Goal: Task Accomplishment & Management: Manage account settings

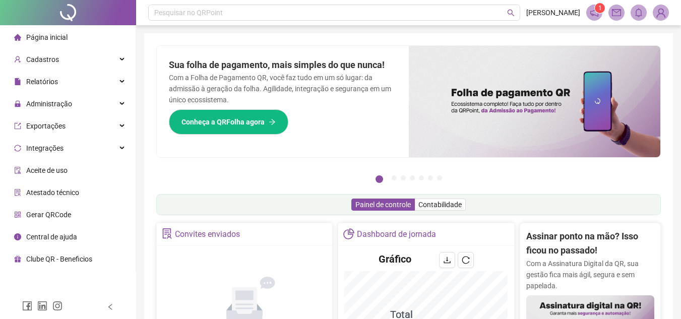
click at [200, 13] on div "Pesquisar no QRPoint" at bounding box center [334, 13] width 372 height 16
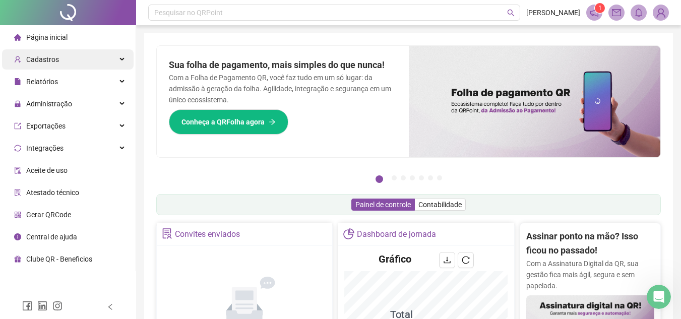
click at [91, 62] on div "Cadastros" at bounding box center [68, 59] width 132 height 20
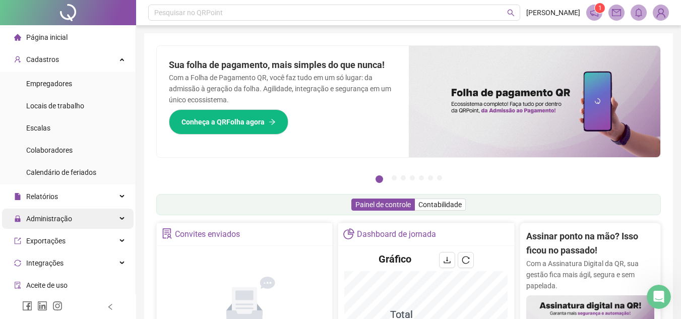
click at [67, 216] on span "Administração" at bounding box center [49, 219] width 46 height 8
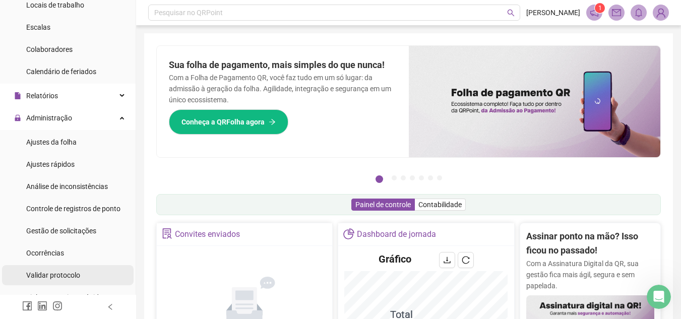
scroll to position [202, 0]
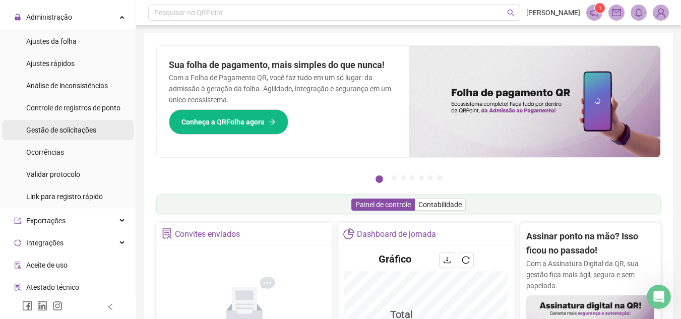
click at [87, 126] on span "Gestão de solicitações" at bounding box center [61, 130] width 70 height 8
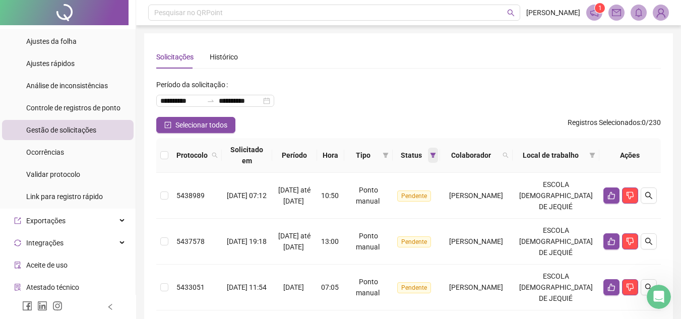
click at [428, 159] on span at bounding box center [433, 155] width 10 height 15
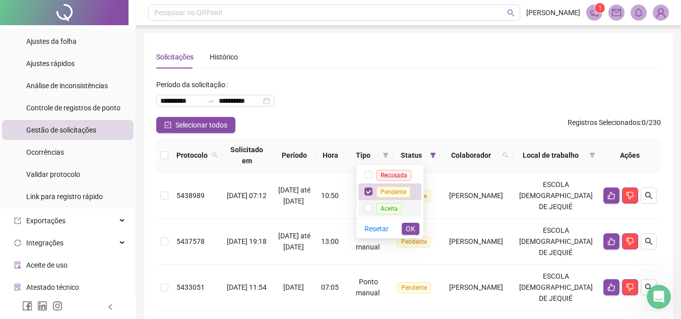
click at [396, 209] on span "Aceita" at bounding box center [388, 208] width 25 height 11
click at [416, 225] on button "OK" at bounding box center [411, 229] width 18 height 12
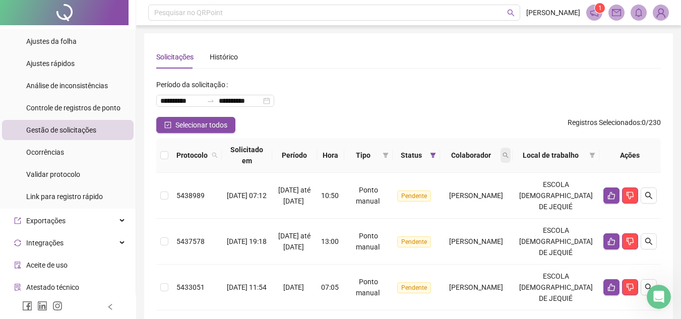
click at [510, 160] on span at bounding box center [505, 155] width 10 height 15
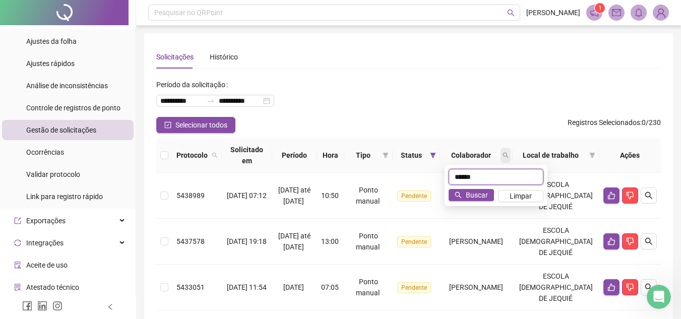
type input "*****"
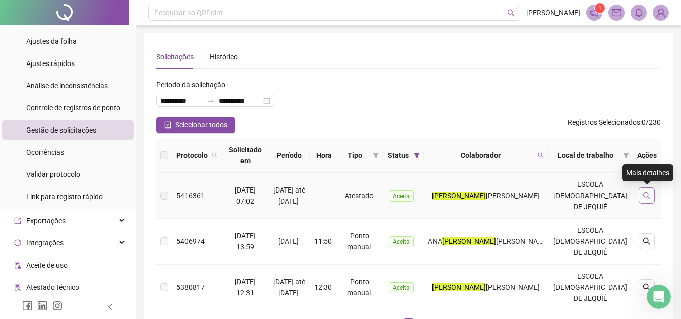
click at [648, 197] on icon "search" at bounding box center [646, 195] width 7 height 7
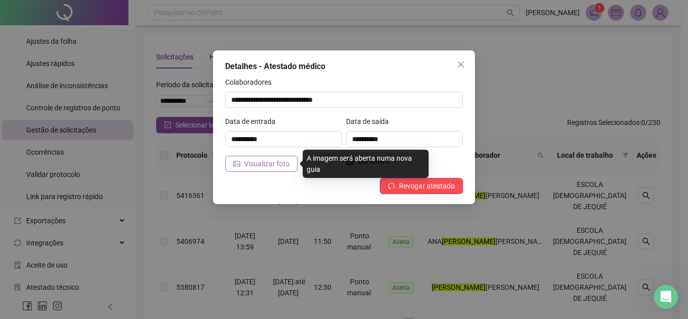
click at [271, 164] on span "Visualizar foto" at bounding box center [266, 163] width 45 height 11
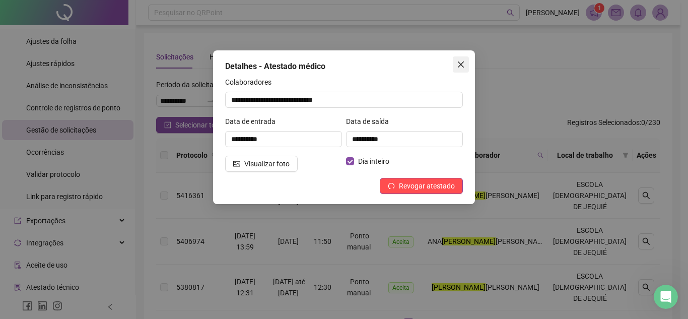
click at [459, 61] on icon "close" at bounding box center [461, 64] width 6 height 6
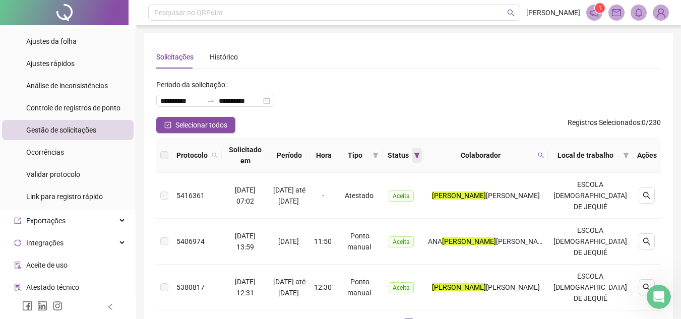
click at [420, 153] on icon "filter" at bounding box center [417, 155] width 6 height 5
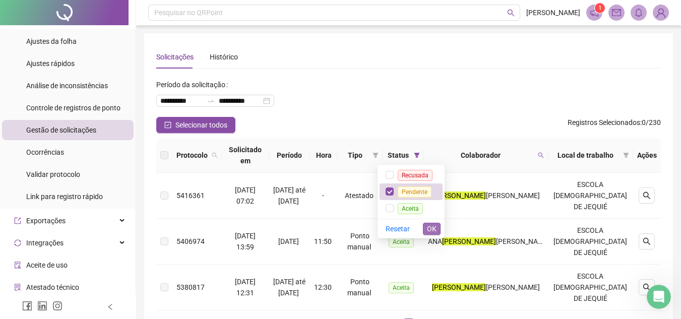
click at [433, 229] on span "OK" at bounding box center [432, 228] width 10 height 11
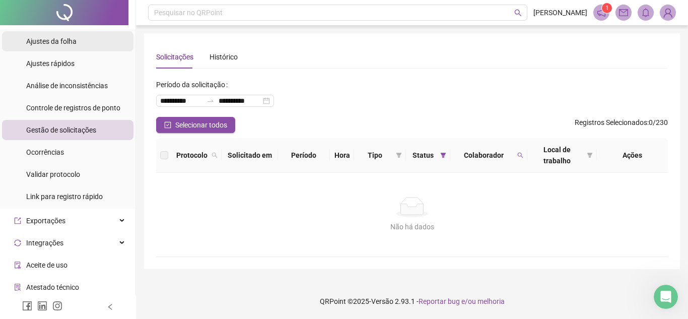
click at [81, 49] on li "Ajustes da folha" at bounding box center [68, 41] width 132 height 20
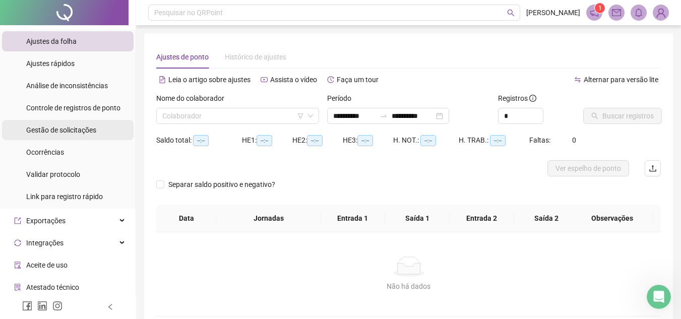
click at [61, 128] on span "Gestão de solicitações" at bounding box center [61, 130] width 70 height 8
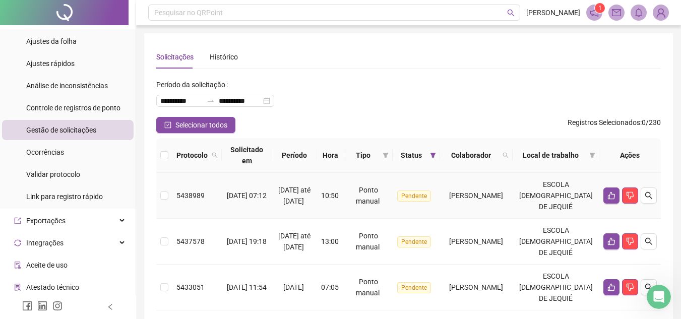
scroll to position [101, 0]
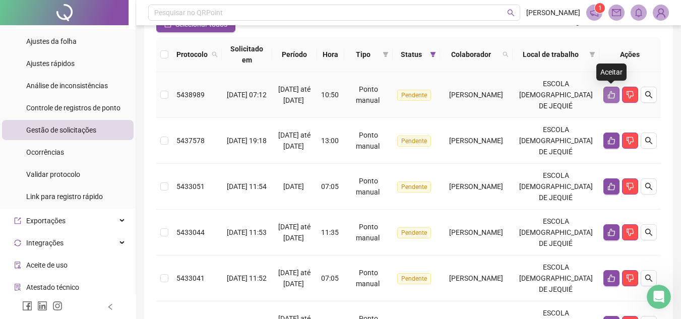
click at [611, 89] on button "button" at bounding box center [611, 95] width 16 height 16
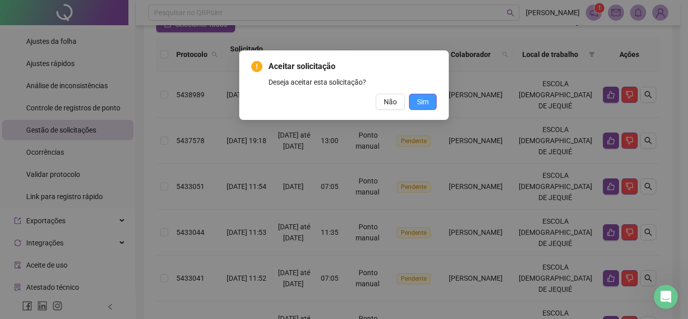
click at [430, 105] on button "Sim" at bounding box center [423, 102] width 28 height 16
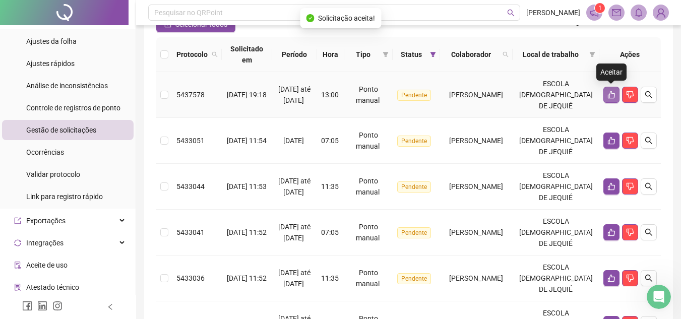
click at [610, 96] on icon "like" at bounding box center [611, 95] width 8 height 8
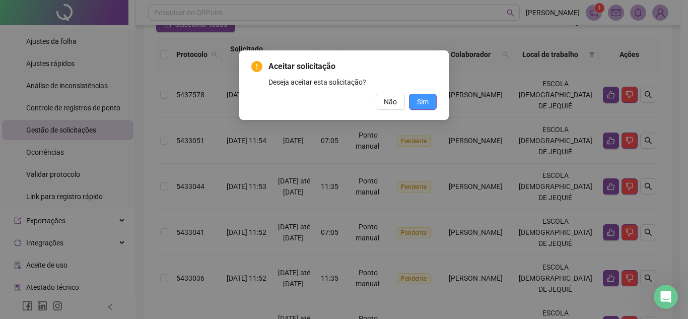
click at [416, 101] on button "Sim" at bounding box center [423, 102] width 28 height 16
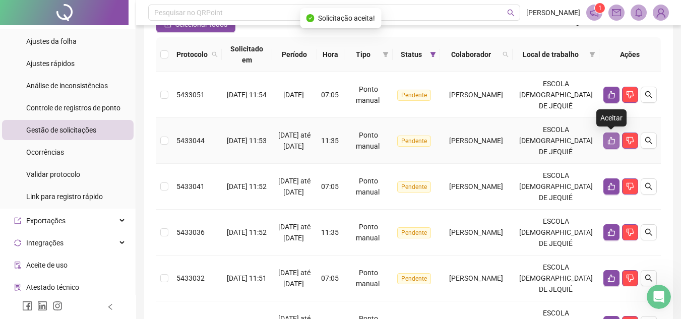
click at [612, 139] on icon "like" at bounding box center [611, 141] width 8 height 8
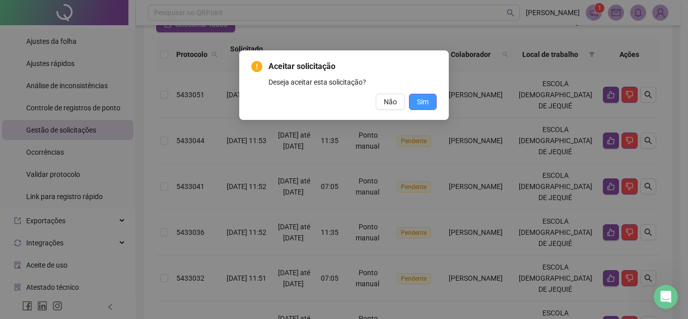
click at [424, 98] on span "Sim" at bounding box center [423, 101] width 12 height 11
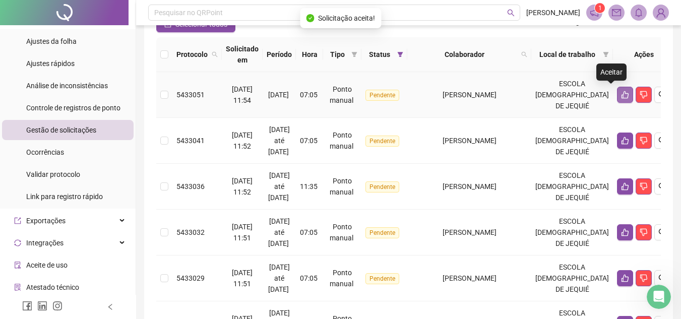
click at [617, 99] on button "button" at bounding box center [625, 95] width 16 height 16
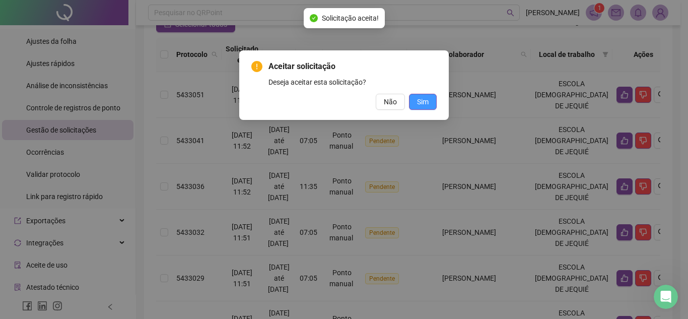
click at [420, 98] on span "Sim" at bounding box center [423, 101] width 12 height 11
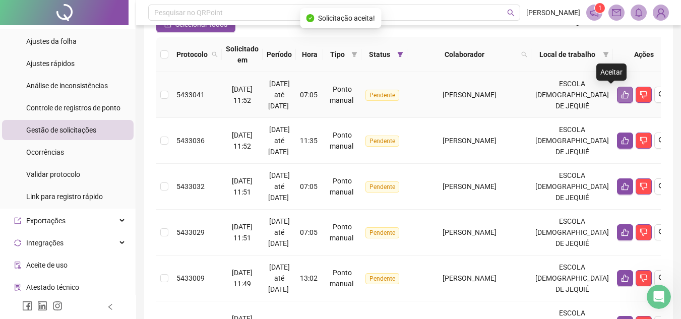
click at [617, 102] on button "button" at bounding box center [625, 95] width 16 height 16
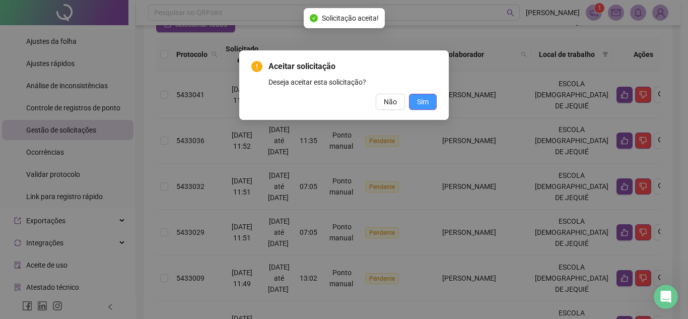
click at [428, 100] on span "Sim" at bounding box center [423, 101] width 12 height 11
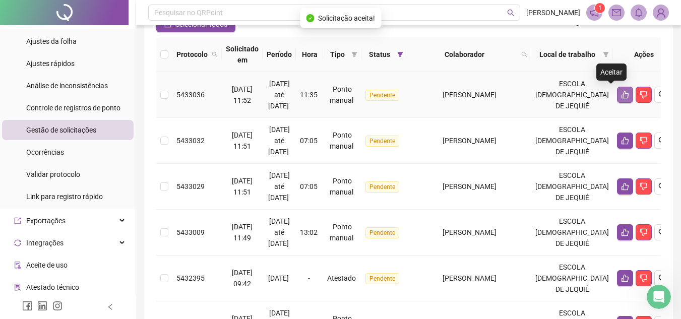
click at [617, 97] on button "button" at bounding box center [625, 95] width 16 height 16
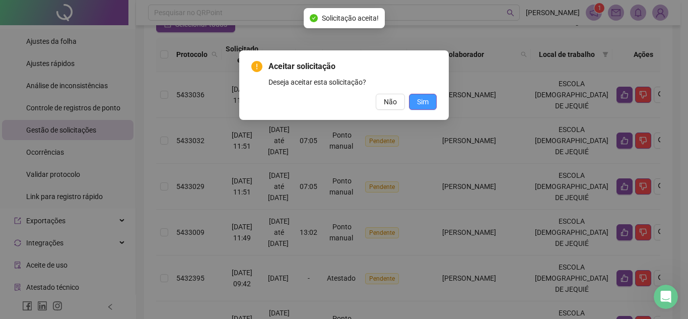
click at [420, 101] on span "Sim" at bounding box center [423, 101] width 12 height 11
click at [434, 104] on button "Sim" at bounding box center [423, 102] width 28 height 16
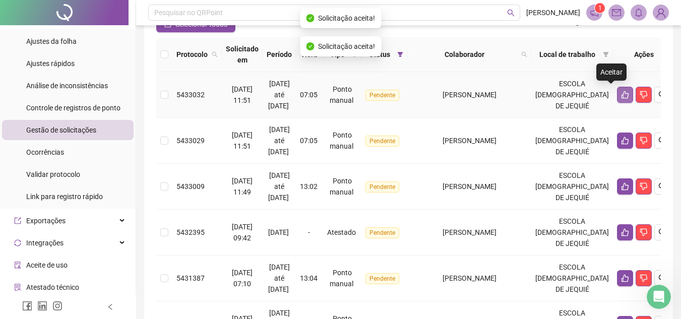
click at [621, 96] on icon "like" at bounding box center [625, 95] width 8 height 8
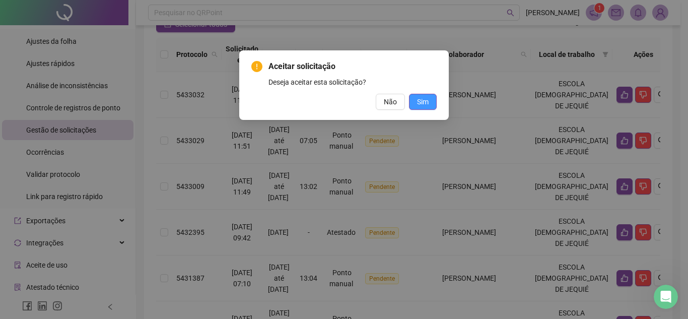
click at [426, 103] on span "Sim" at bounding box center [423, 101] width 12 height 11
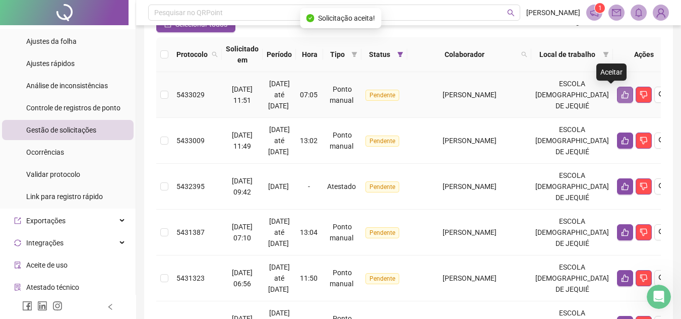
click at [621, 95] on icon "like" at bounding box center [625, 95] width 8 height 8
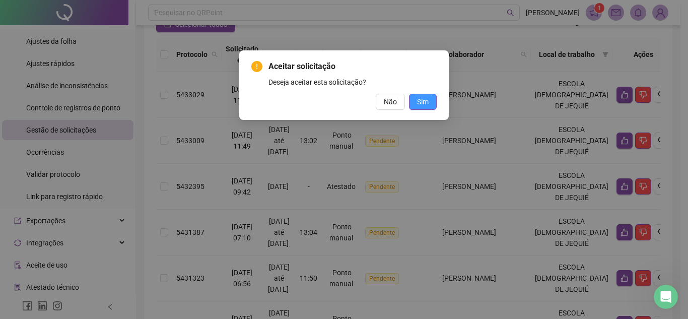
click at [427, 103] on span "Sim" at bounding box center [423, 101] width 12 height 11
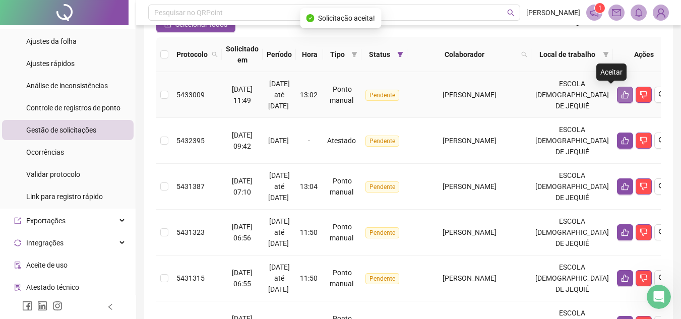
click at [617, 99] on button "button" at bounding box center [625, 95] width 16 height 16
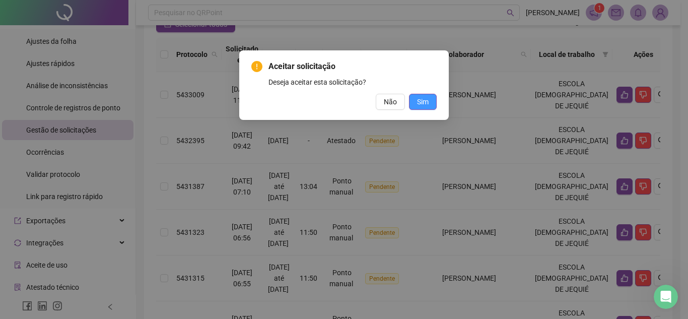
click at [429, 96] on button "Sim" at bounding box center [423, 102] width 28 height 16
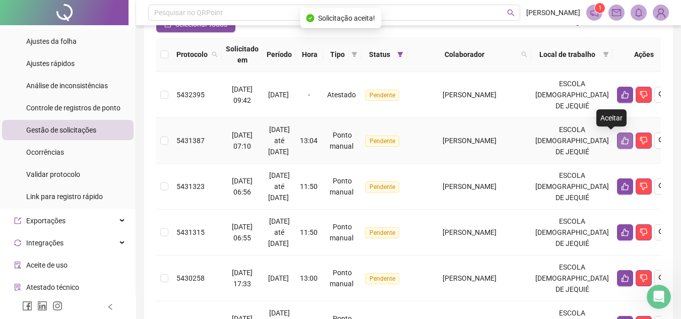
click at [617, 144] on button "button" at bounding box center [625, 141] width 16 height 16
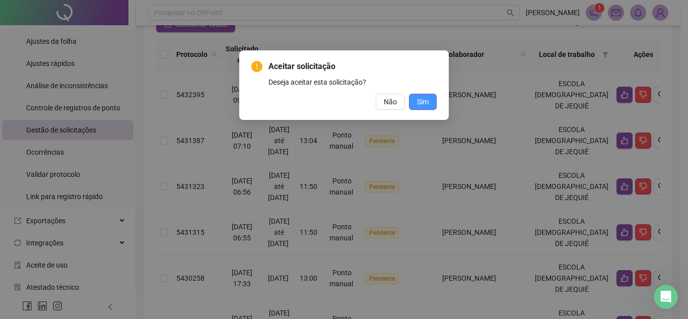
click at [422, 98] on span "Sim" at bounding box center [423, 101] width 12 height 11
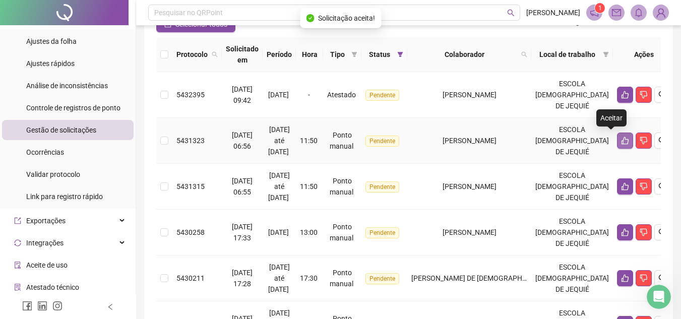
click at [617, 146] on button "button" at bounding box center [625, 141] width 16 height 16
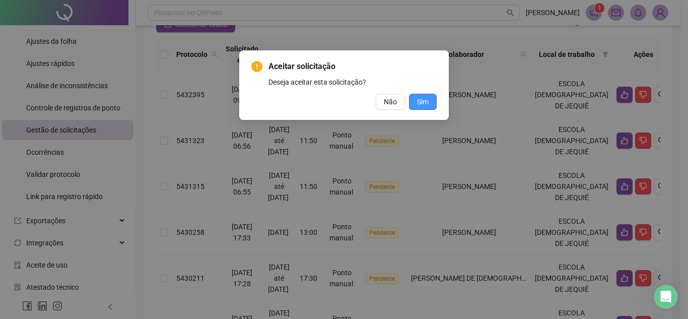
click at [422, 103] on span "Sim" at bounding box center [423, 101] width 12 height 11
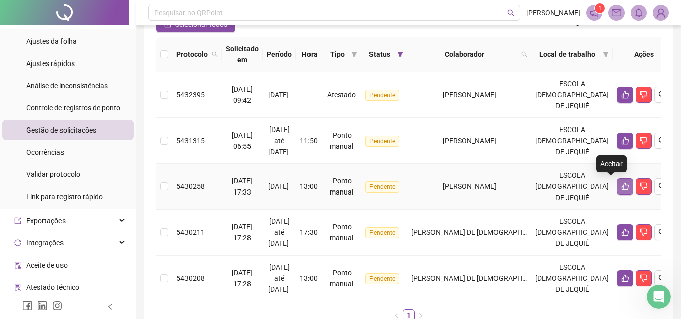
click at [617, 188] on button "button" at bounding box center [625, 186] width 16 height 16
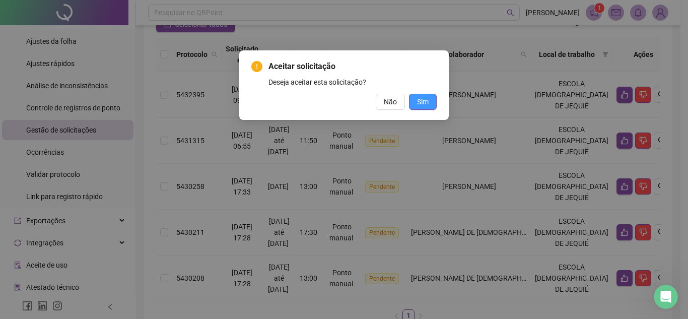
click at [426, 100] on span "Sim" at bounding box center [423, 101] width 12 height 11
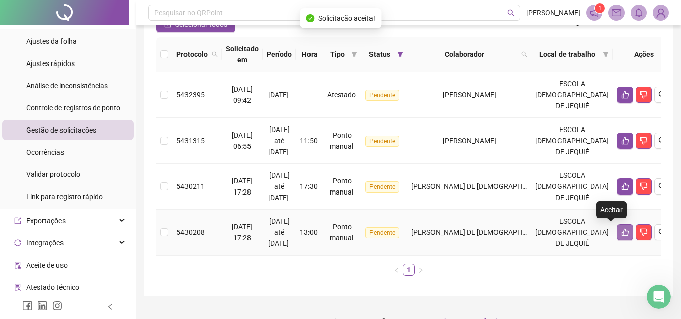
click at [621, 232] on icon "like" at bounding box center [625, 232] width 8 height 8
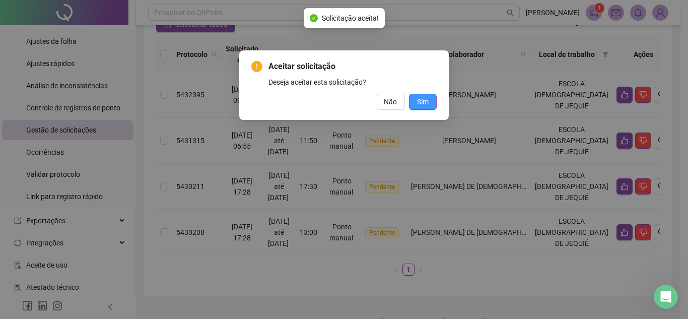
click at [426, 106] on span "Sim" at bounding box center [423, 101] width 12 height 11
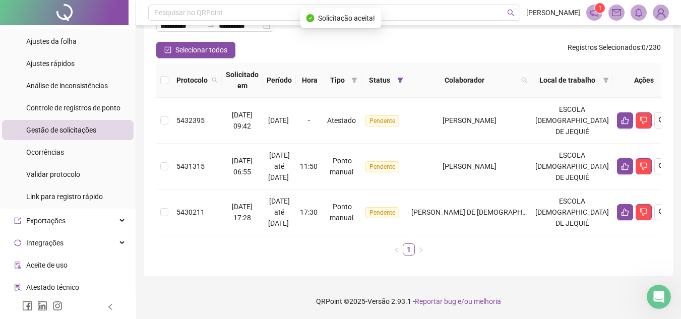
scroll to position [75, 0]
click at [621, 211] on icon "like" at bounding box center [624, 213] width 7 height 8
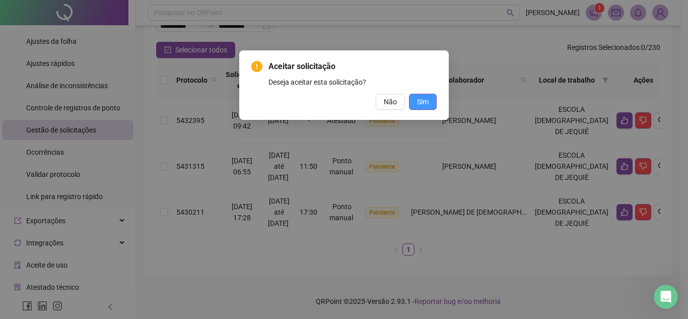
click at [429, 102] on button "Sim" at bounding box center [423, 102] width 28 height 16
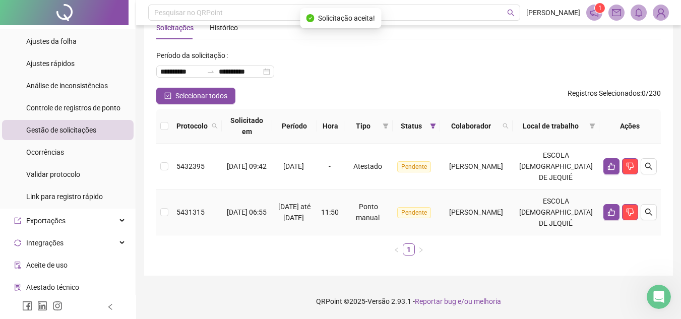
scroll to position [29, 0]
click at [650, 166] on icon "search" at bounding box center [648, 166] width 8 height 8
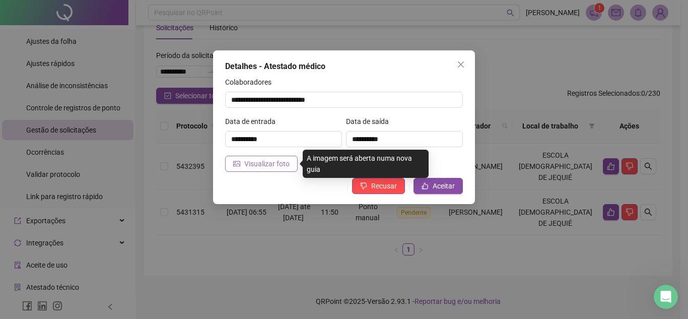
click at [231, 159] on button "Visualizar foto" at bounding box center [261, 164] width 73 height 16
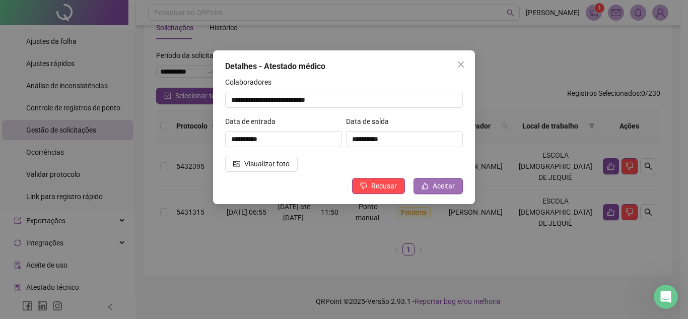
click at [435, 186] on span "Aceitar" at bounding box center [444, 185] width 22 height 11
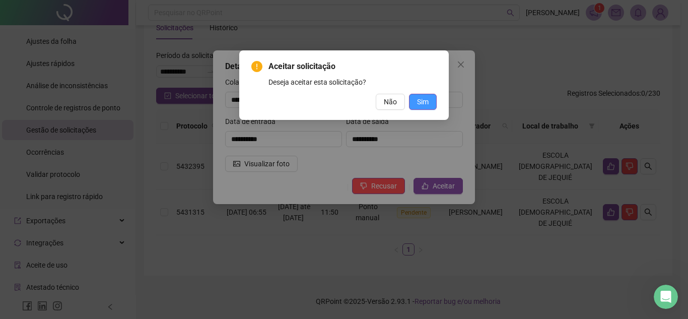
click at [423, 103] on span "Sim" at bounding box center [423, 101] width 12 height 11
click at [425, 100] on span "Sim" at bounding box center [423, 101] width 12 height 11
click at [423, 107] on span "Sim" at bounding box center [423, 101] width 12 height 11
click at [425, 100] on span "Sim" at bounding box center [423, 101] width 12 height 11
click at [427, 102] on span "Sim" at bounding box center [423, 101] width 12 height 11
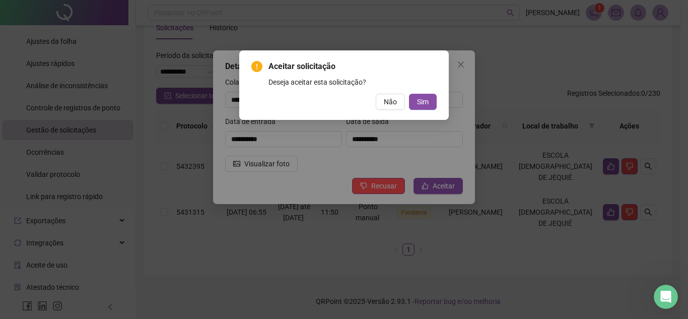
click at [432, 70] on span "Aceitar solicitação" at bounding box center [353, 66] width 168 height 12
click at [483, 82] on div "Aceitar solicitação Deseja aceitar esta solicitação? Não Sim" at bounding box center [344, 159] width 688 height 319
click at [523, 110] on div "Aceitar solicitação Deseja aceitar esta solicitação? Não Sim" at bounding box center [344, 159] width 688 height 319
drag, startPoint x: 523, startPoint y: 110, endPoint x: 512, endPoint y: 69, distance: 42.8
click at [512, 69] on div "Aceitar solicitação Deseja aceitar esta solicitação? Não Sim" at bounding box center [344, 159] width 688 height 319
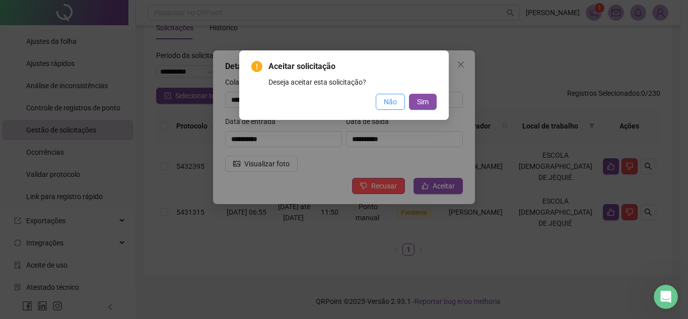
click at [389, 101] on span "Não" at bounding box center [390, 101] width 13 height 11
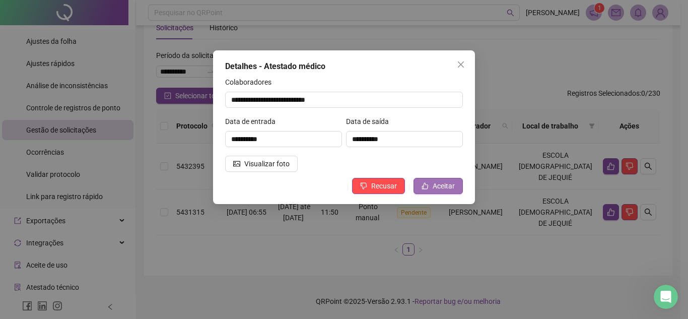
click at [433, 181] on button "Aceitar" at bounding box center [438, 186] width 49 height 16
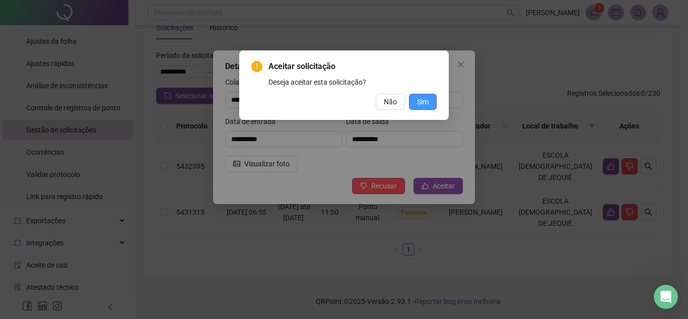
click at [417, 99] on span "Sim" at bounding box center [423, 101] width 12 height 11
click at [417, 104] on span "Sim" at bounding box center [423, 101] width 12 height 11
click at [396, 102] on span "Não" at bounding box center [390, 101] width 13 height 11
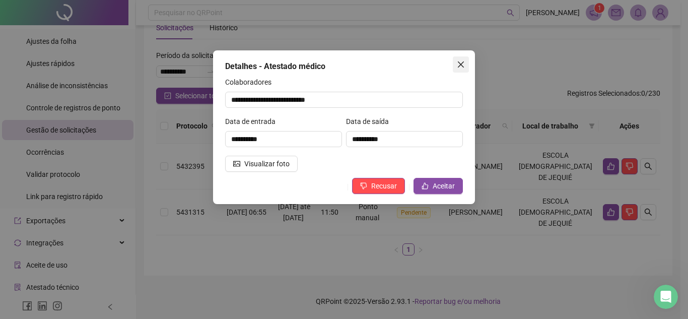
click at [466, 63] on span "Close" at bounding box center [461, 64] width 16 height 8
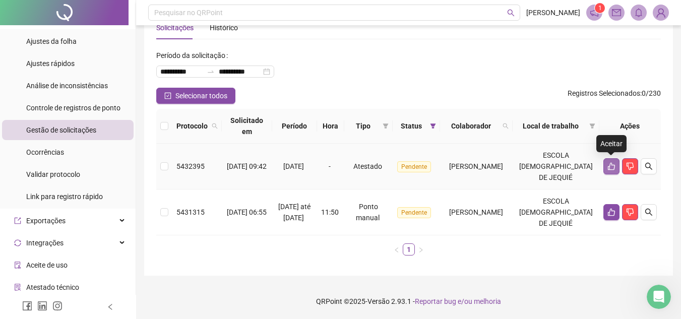
click at [607, 168] on icon "like" at bounding box center [611, 166] width 8 height 8
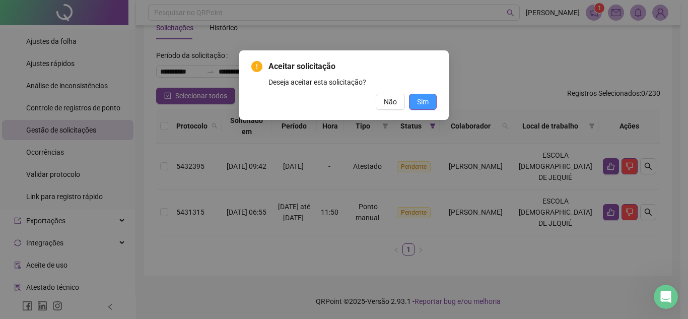
click at [434, 103] on button "Sim" at bounding box center [423, 102] width 28 height 16
click at [428, 103] on span "Sim" at bounding box center [423, 101] width 12 height 11
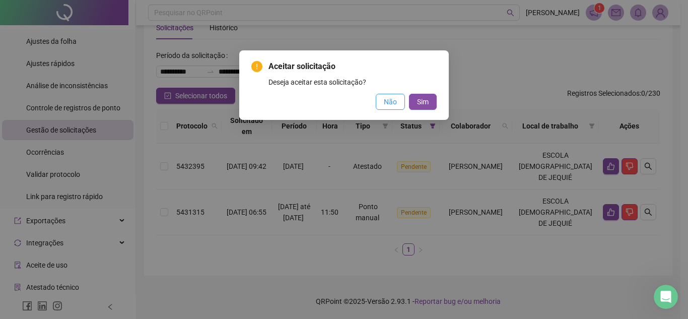
click at [378, 97] on button "Não" at bounding box center [390, 102] width 29 height 16
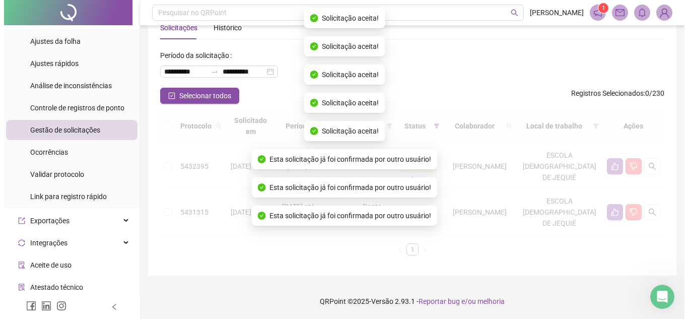
scroll to position [0, 0]
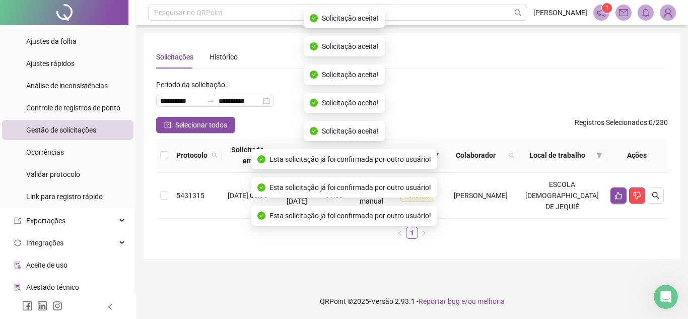
click at [464, 233] on ul "1" at bounding box center [412, 233] width 512 height 12
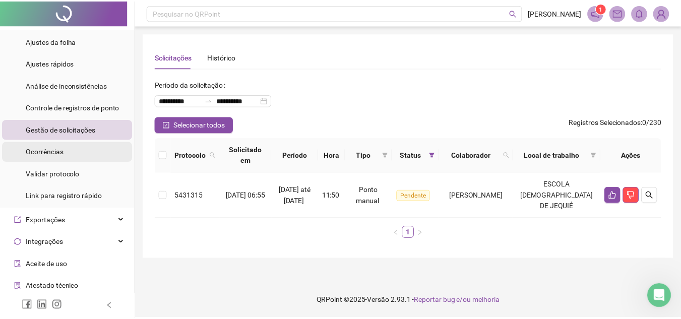
scroll to position [50, 0]
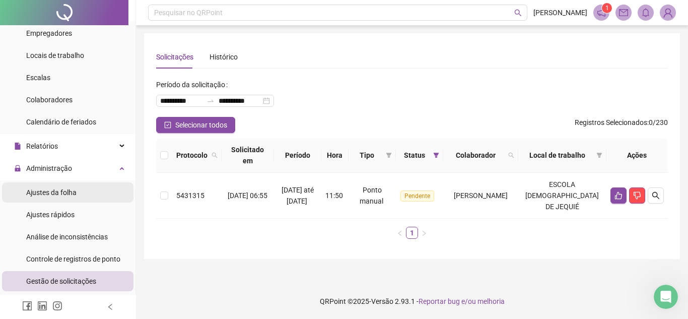
click at [82, 198] on li "Ajustes da folha" at bounding box center [68, 192] width 132 height 20
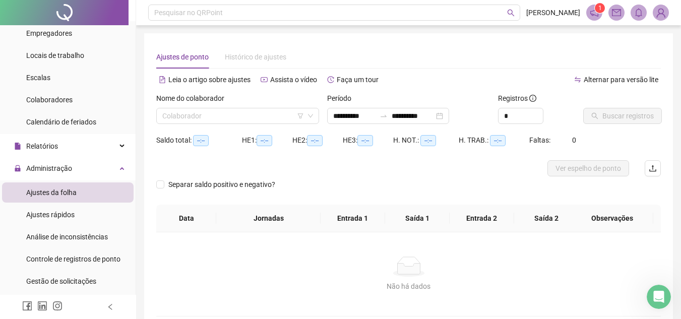
type input "**********"
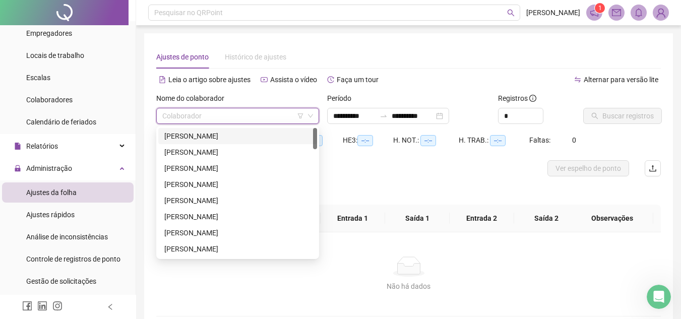
click at [219, 115] on input "search" at bounding box center [233, 115] width 142 height 15
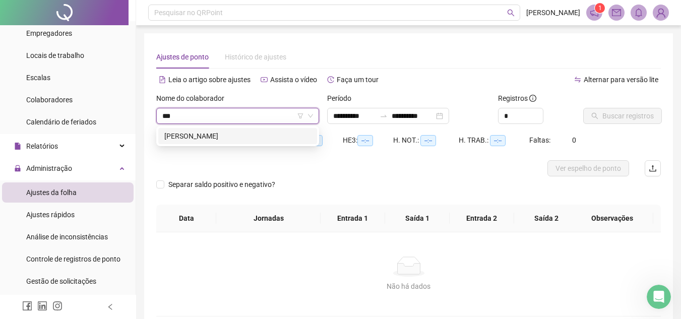
type input "****"
click at [216, 133] on div "[PERSON_NAME]" at bounding box center [237, 136] width 147 height 11
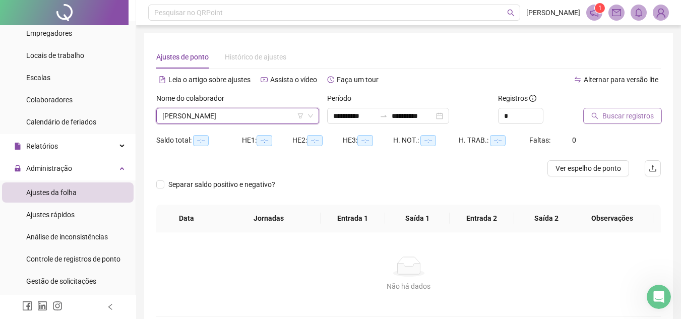
click at [625, 120] on span "Buscar registros" at bounding box center [627, 115] width 51 height 11
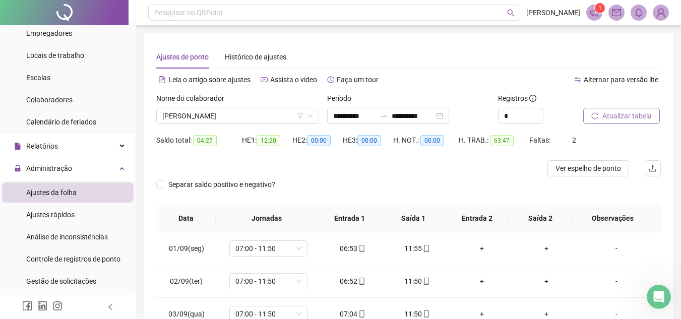
click at [625, 120] on span "Atualizar tabela" at bounding box center [626, 115] width 49 height 11
click at [629, 118] on span "Atualizar tabela" at bounding box center [626, 115] width 49 height 11
click at [638, 118] on span "Atualizar tabela" at bounding box center [626, 115] width 49 height 11
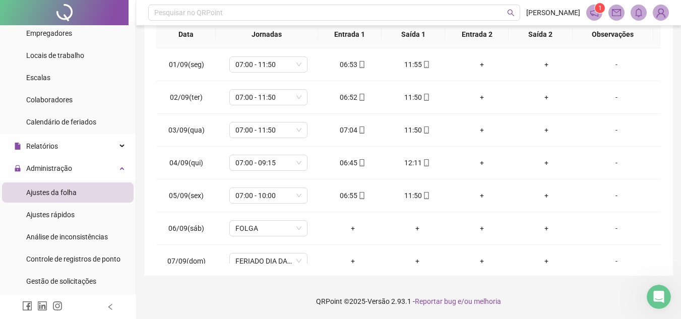
scroll to position [33, 0]
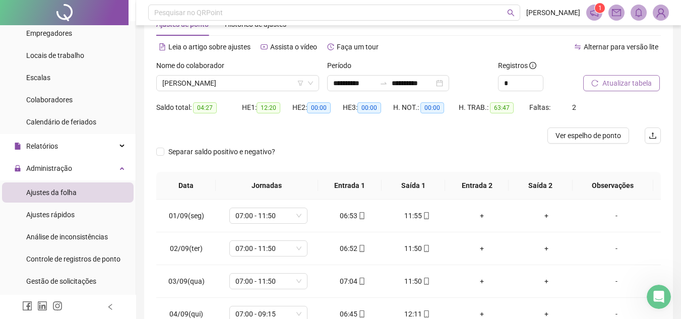
click at [629, 81] on span "Atualizar tabela" at bounding box center [626, 83] width 49 height 11
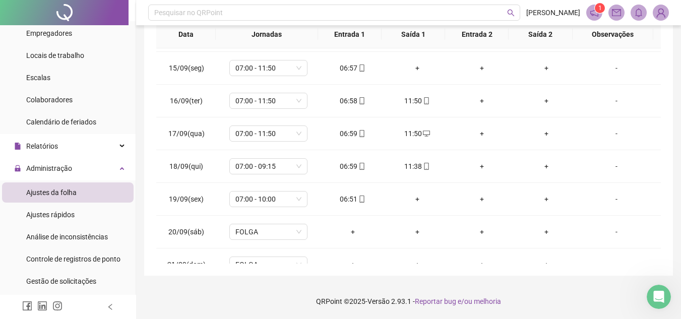
scroll to position [473, 0]
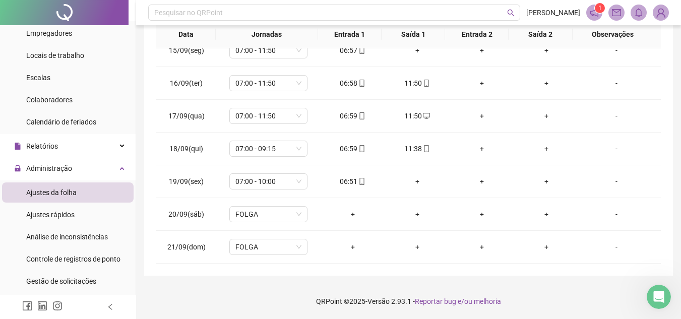
click at [78, 197] on li "Ajustes da folha" at bounding box center [68, 192] width 132 height 20
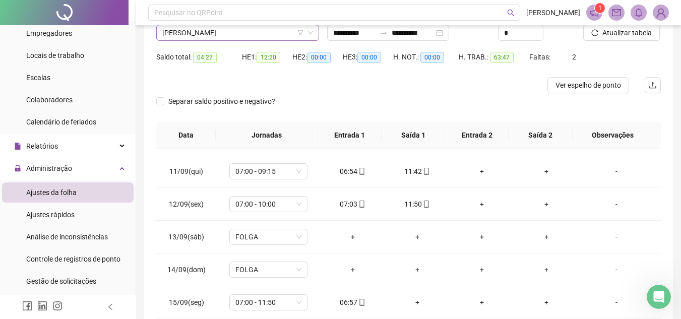
scroll to position [435, 0]
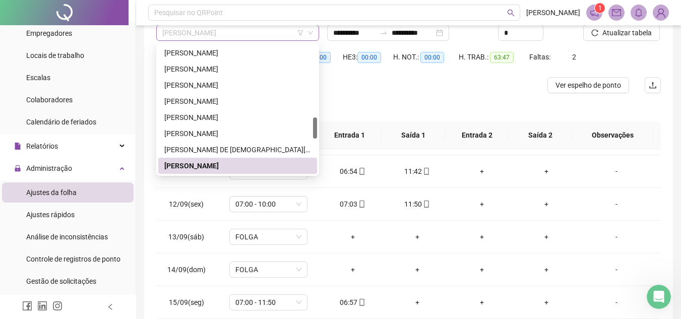
click at [294, 35] on span "[PERSON_NAME]" at bounding box center [237, 32] width 151 height 15
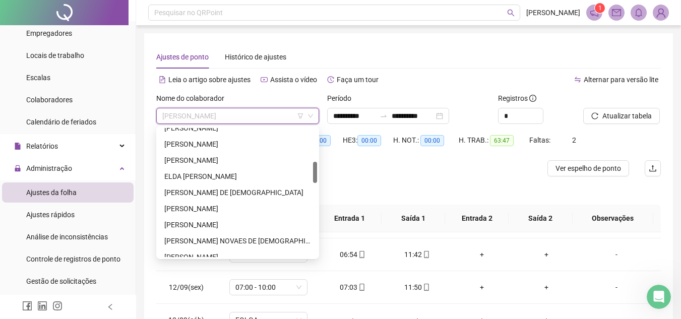
scroll to position [252, 0]
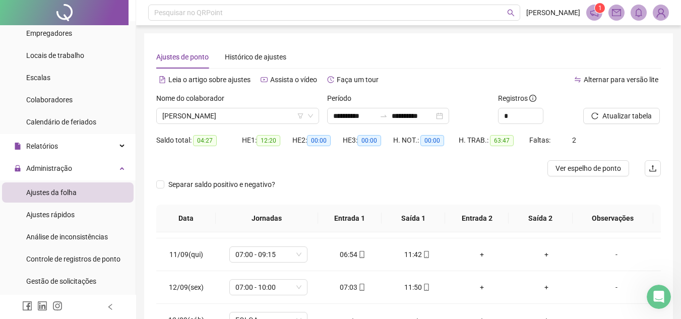
click at [586, 50] on div "Ajustes de ponto Histórico de ajustes" at bounding box center [408, 56] width 504 height 23
click at [608, 117] on span "Atualizar tabela" at bounding box center [626, 115] width 49 height 11
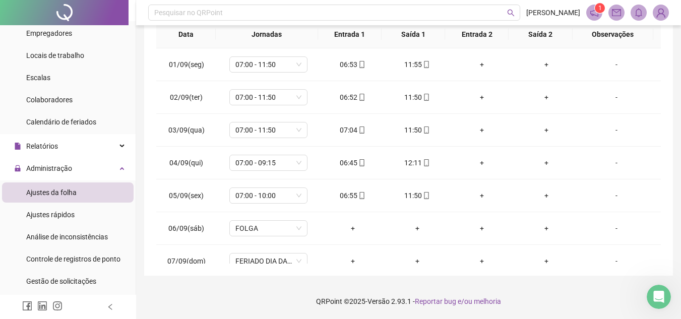
scroll to position [0, 0]
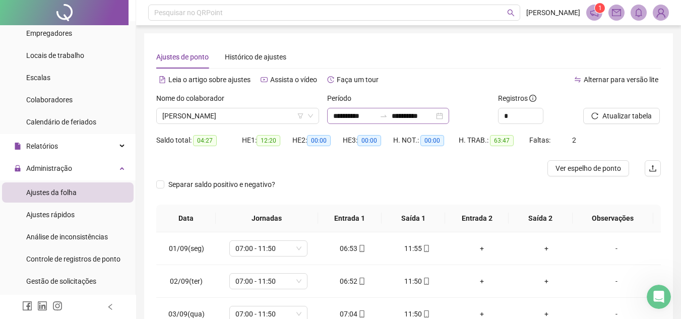
click at [351, 109] on div "**********" at bounding box center [388, 116] width 122 height 16
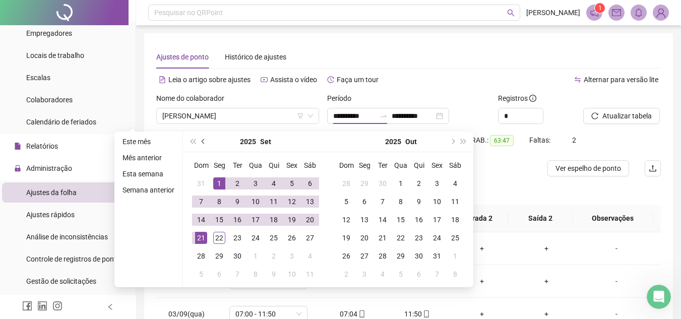
click at [204, 141] on span "prev-year" at bounding box center [204, 141] width 5 height 5
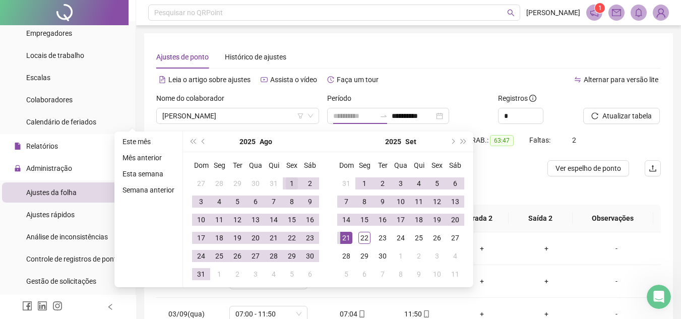
type input "**********"
click at [294, 182] on div "1" at bounding box center [292, 183] width 12 height 12
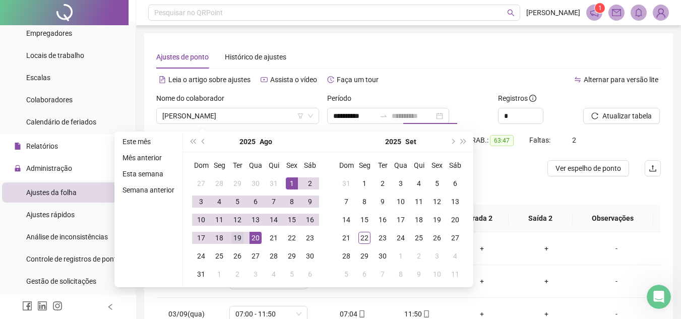
type input "**********"
drag, startPoint x: 251, startPoint y: 239, endPoint x: 235, endPoint y: 239, distance: 16.1
click at [235, 239] on tr "17 18 19 20 21 22 23" at bounding box center [255, 238] width 127 height 18
click at [235, 239] on div "19" at bounding box center [237, 238] width 12 height 12
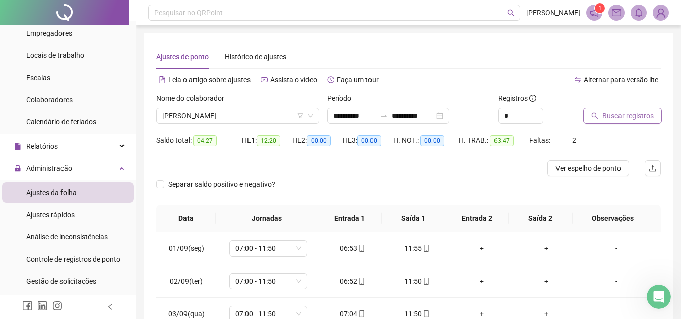
click at [604, 113] on span "Buscar registros" at bounding box center [627, 115] width 51 height 11
click at [609, 118] on span "Atualizar tabela" at bounding box center [626, 115] width 49 height 11
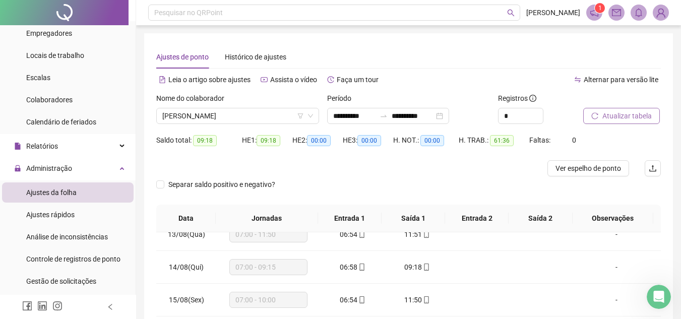
drag, startPoint x: 620, startPoint y: 102, endPoint x: 619, endPoint y: 110, distance: 7.6
click at [619, 106] on div at bounding box center [609, 100] width 52 height 15
click at [618, 112] on span "Atualizar tabela" at bounding box center [626, 115] width 49 height 11
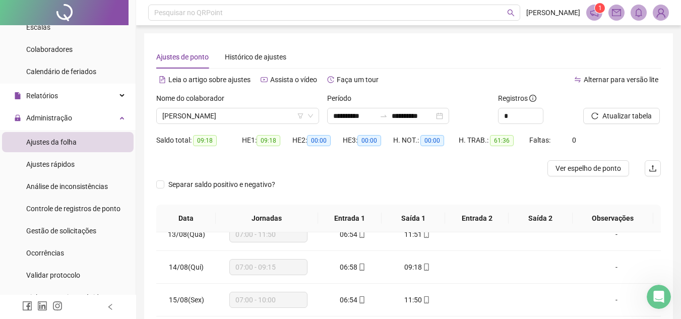
scroll to position [151, 0]
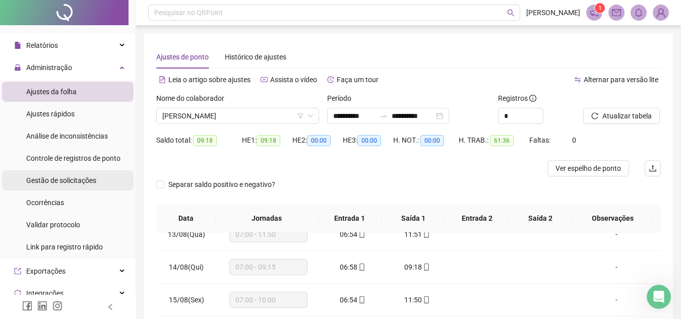
click at [66, 184] on span "Gestão de solicitações" at bounding box center [61, 180] width 70 height 8
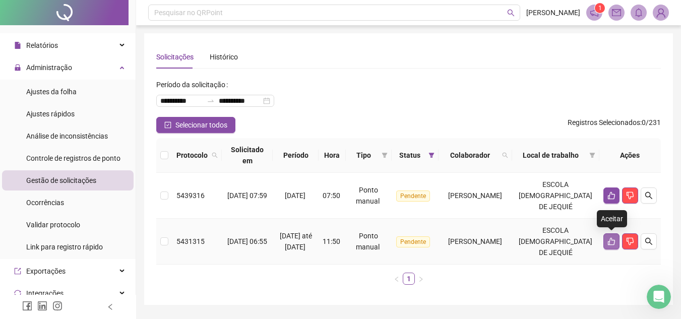
click at [614, 240] on icon "like" at bounding box center [611, 242] width 7 height 8
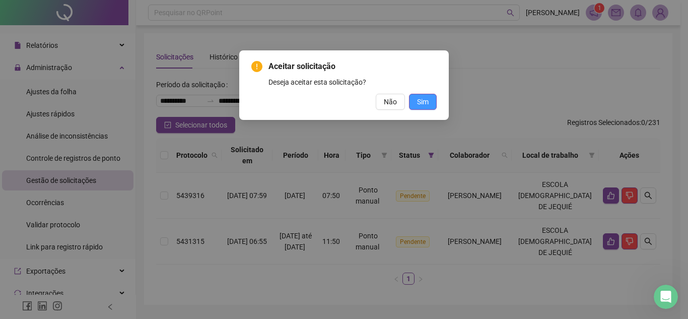
click at [423, 99] on span "Sim" at bounding box center [423, 101] width 12 height 11
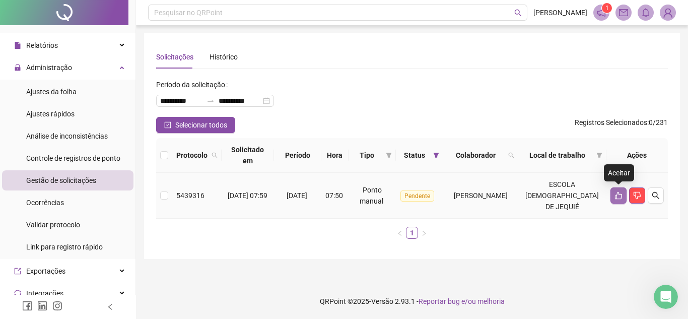
click at [617, 195] on icon "like" at bounding box center [618, 196] width 7 height 8
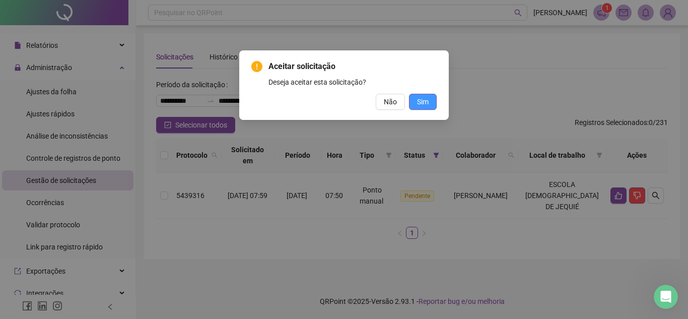
click at [431, 101] on button "Sim" at bounding box center [423, 102] width 28 height 16
click at [427, 98] on span "Sim" at bounding box center [423, 101] width 12 height 11
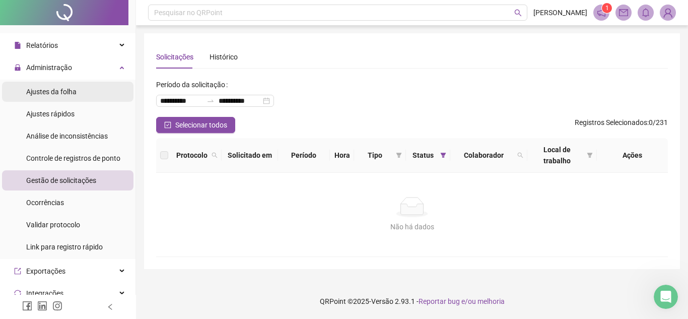
click at [69, 90] on span "Ajustes da folha" at bounding box center [51, 92] width 50 height 8
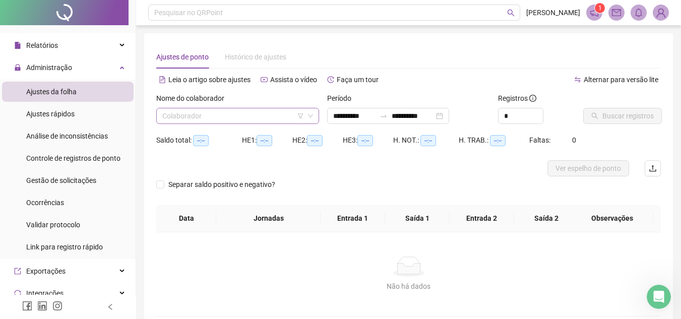
type input "**********"
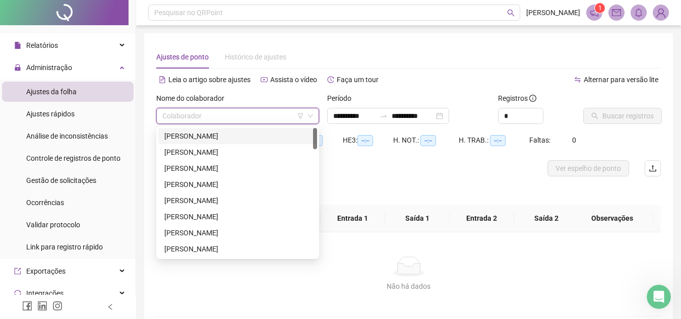
click at [251, 116] on input "search" at bounding box center [233, 115] width 142 height 15
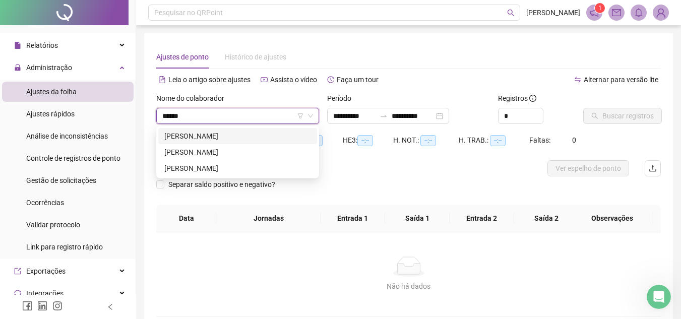
type input "*******"
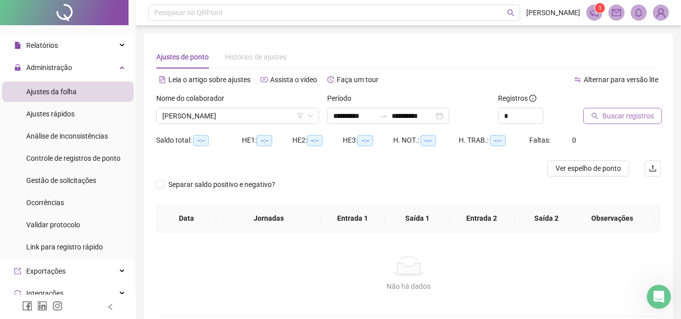
click at [620, 112] on span "Buscar registros" at bounding box center [627, 115] width 51 height 11
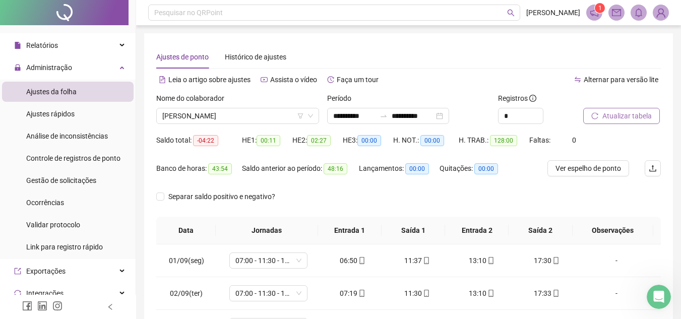
click at [613, 118] on span "Atualizar tabela" at bounding box center [626, 115] width 49 height 11
